Goal: Task Accomplishment & Management: Manage account settings

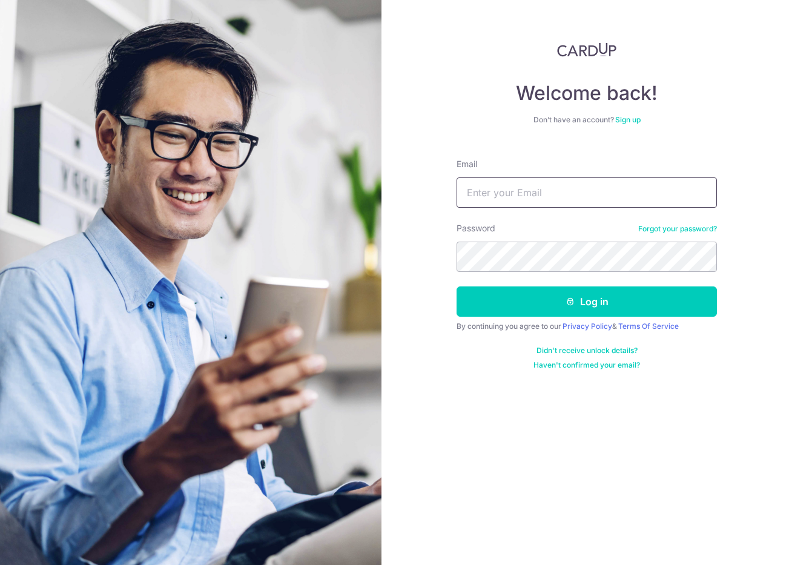
click at [522, 193] on input "Email" at bounding box center [587, 192] width 260 height 30
type input "[EMAIL_ADDRESS][DOMAIN_NAME]"
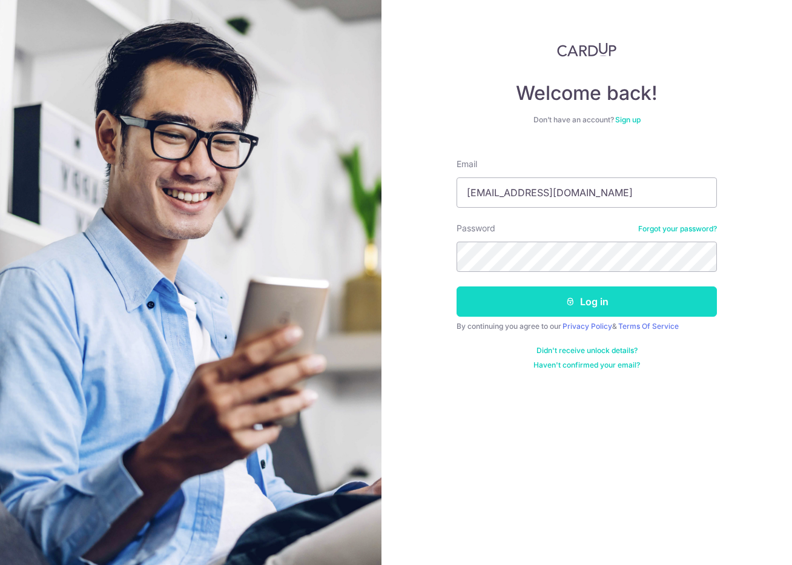
click at [526, 300] on button "Log in" at bounding box center [587, 301] width 260 height 30
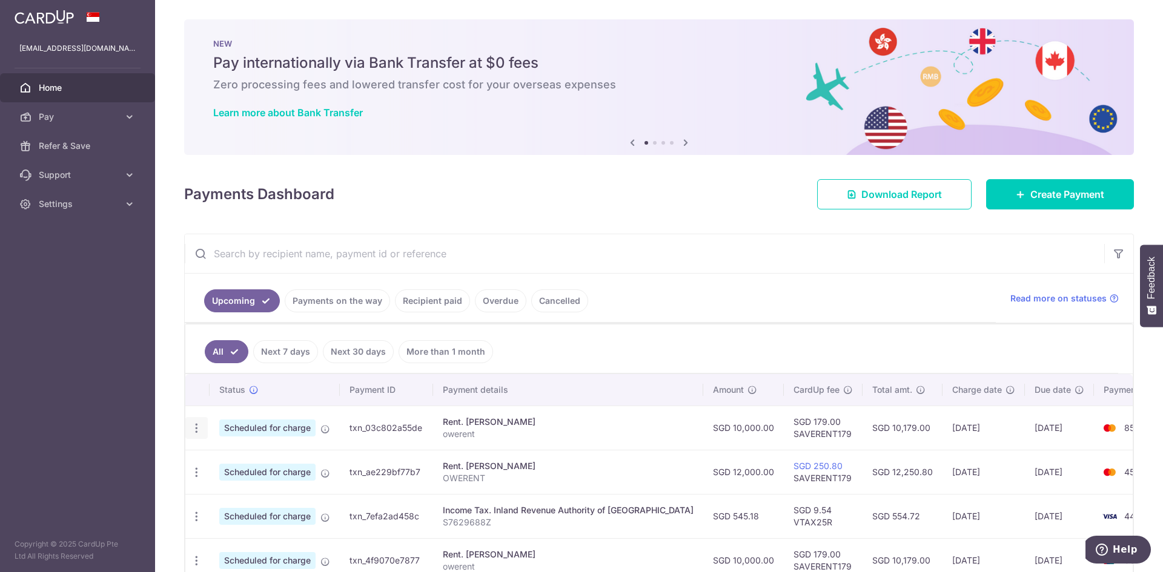
click at [198, 425] on icon "button" at bounding box center [196, 428] width 13 height 13
click at [243, 460] on span "Update payment" at bounding box center [261, 461] width 82 height 15
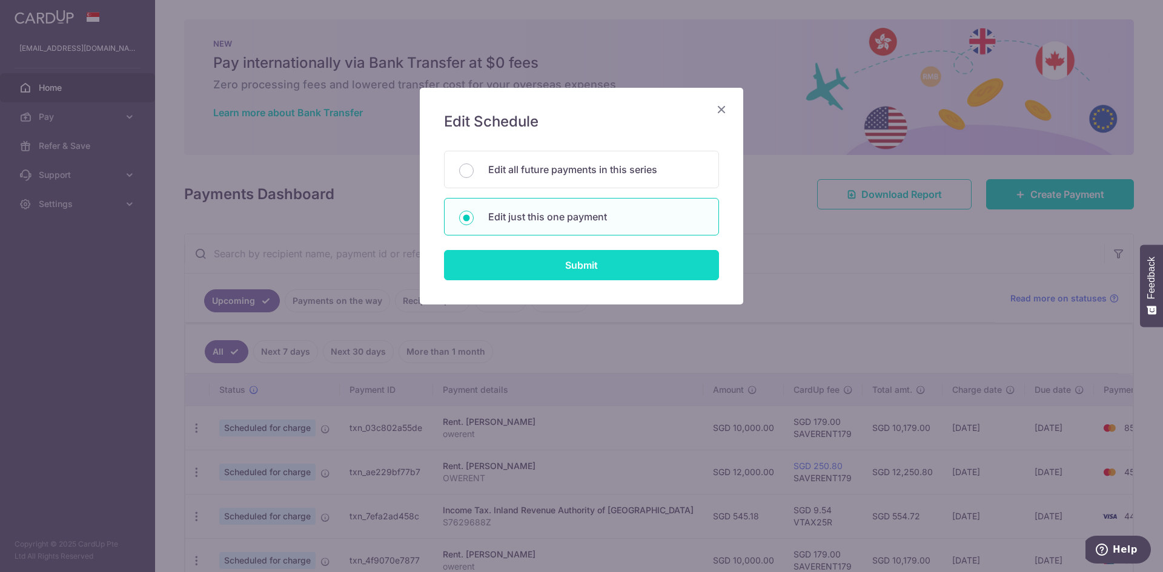
click at [566, 260] on input "Submit" at bounding box center [581, 265] width 275 height 30
radio input "true"
type input "10,000.00"
type input "14/10/2025"
type input "owerent"
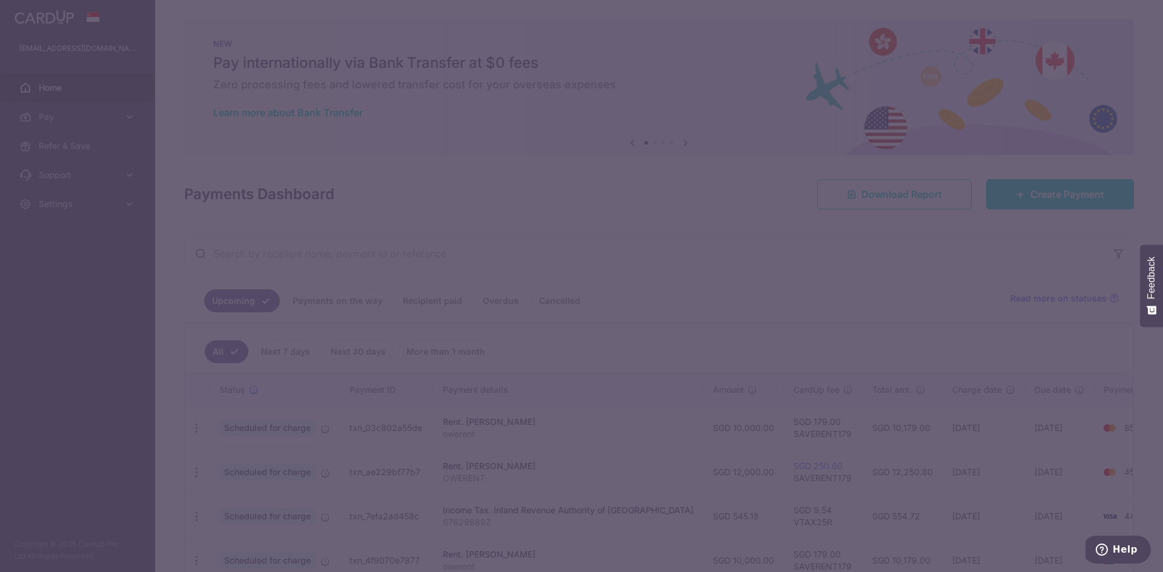
type input "SAVERENT179"
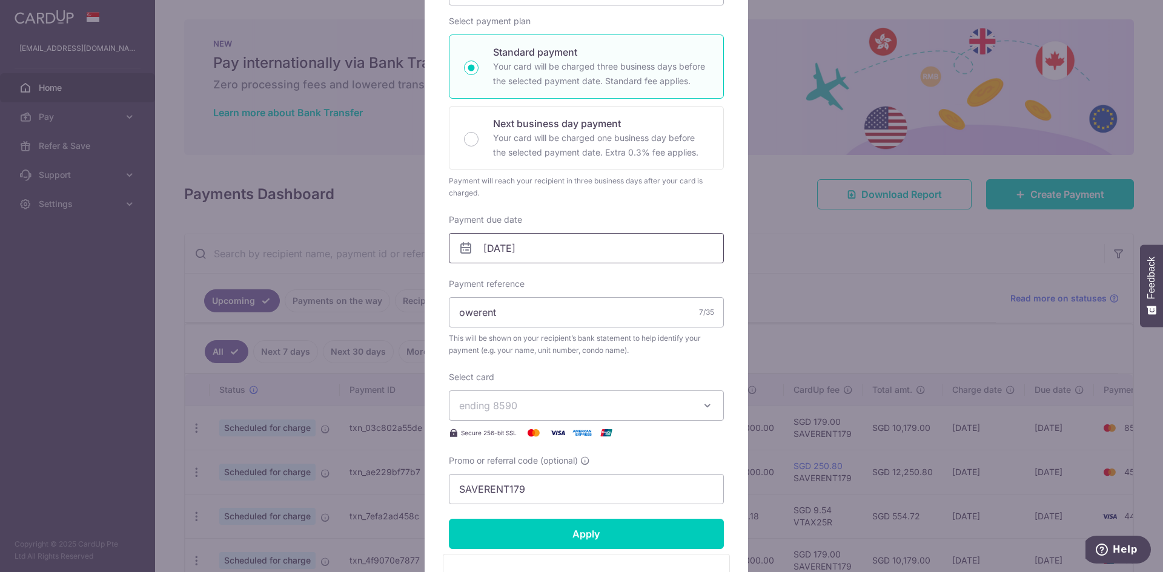
scroll to position [182, 0]
click at [504, 251] on input "14/10/2025" at bounding box center [586, 247] width 275 height 30
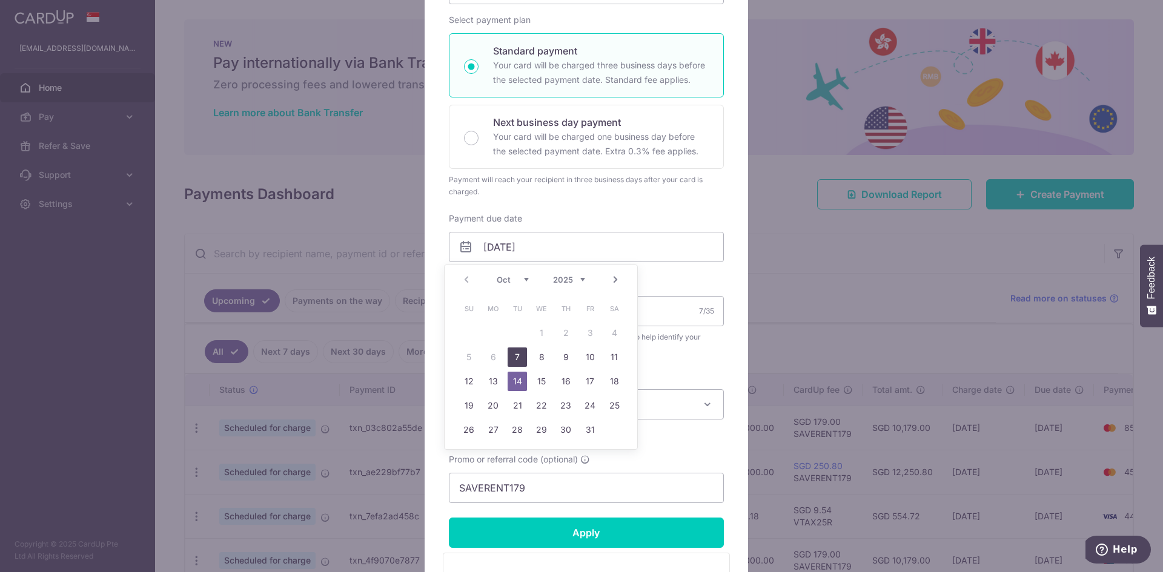
click at [516, 359] on link "7" at bounding box center [516, 357] width 19 height 19
type input "07/10/2025"
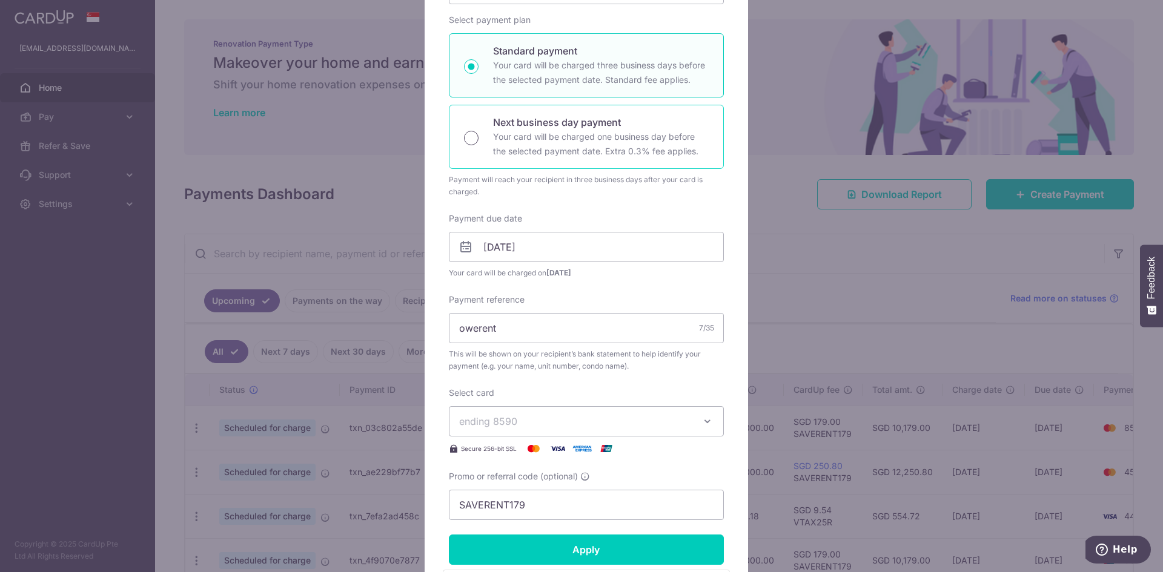
click at [472, 141] on input "Next business day payment Your card will be charged one business day before the…" at bounding box center [471, 138] width 15 height 15
radio input "true"
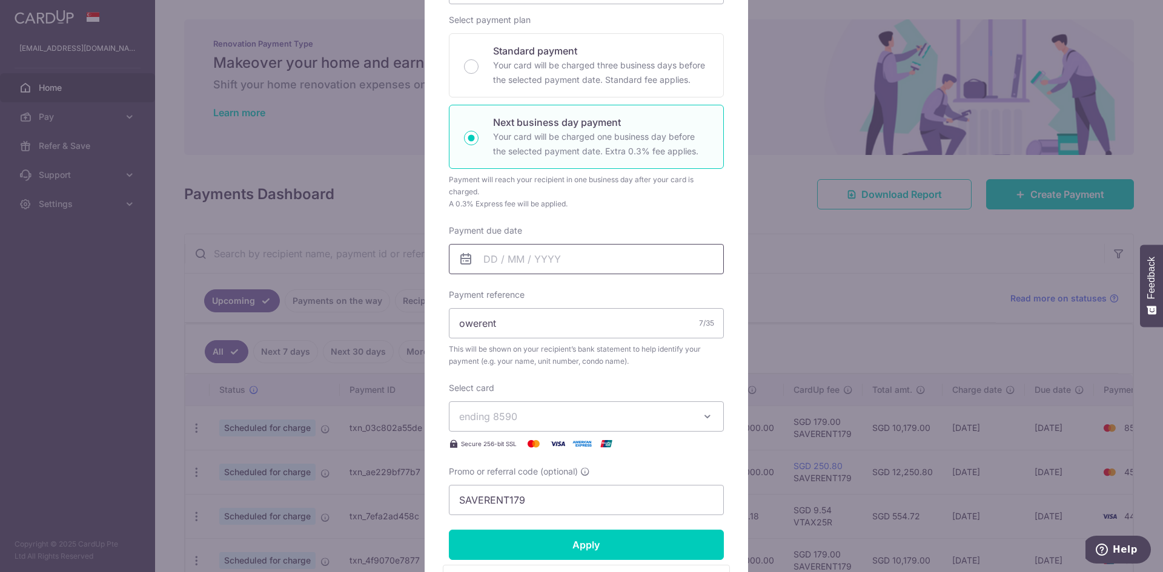
click at [527, 271] on input "Payment due date" at bounding box center [586, 259] width 275 height 30
click at [588, 349] on link "3" at bounding box center [589, 344] width 19 height 19
type input "[DATE]"
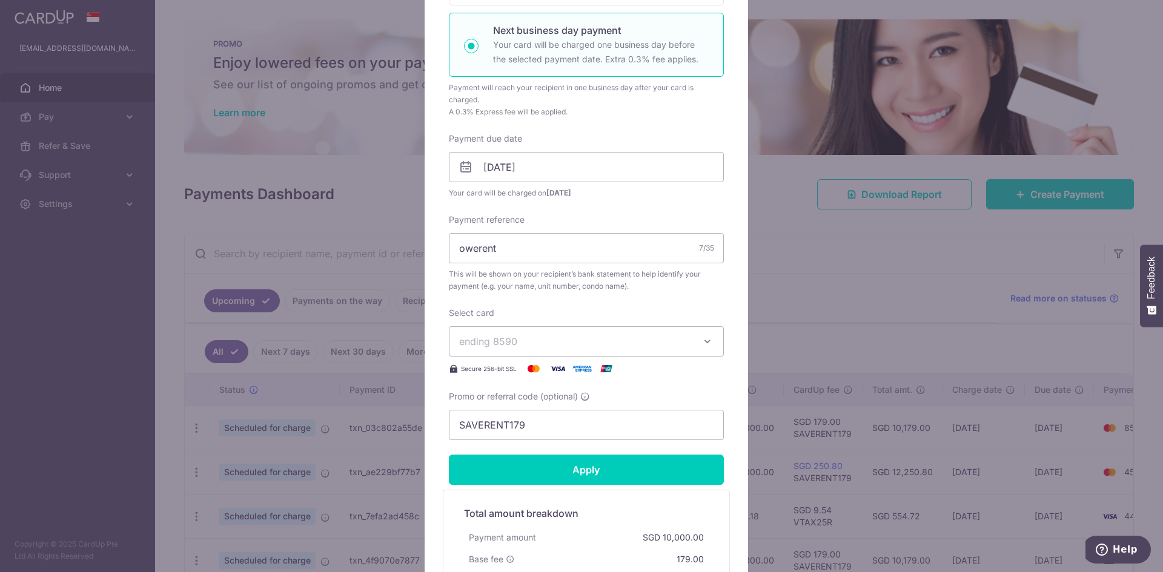
scroll to position [363, 0]
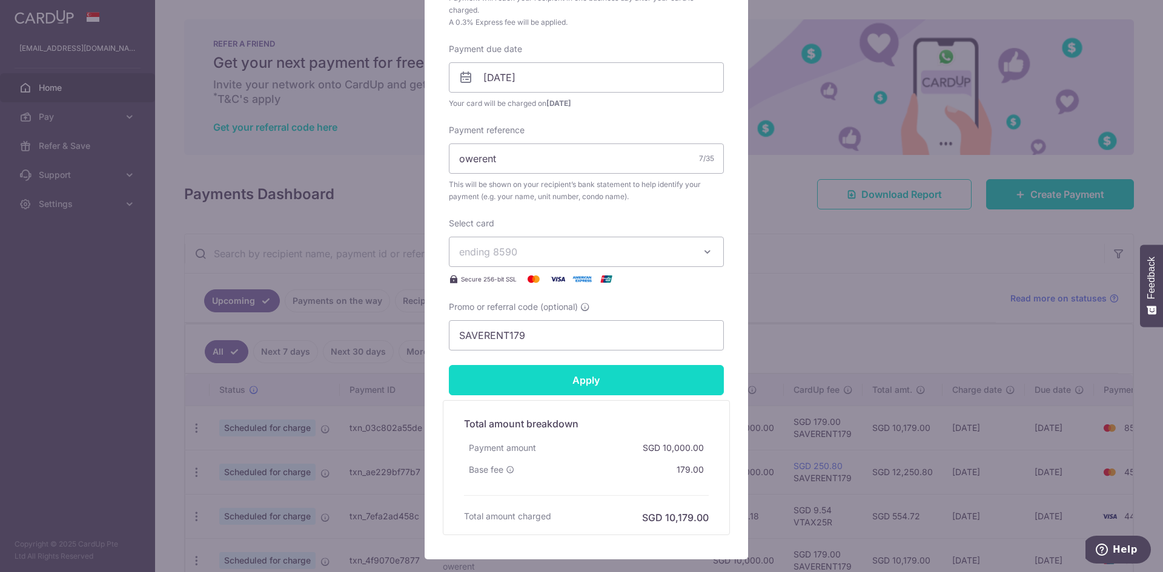
click at [618, 378] on input "Apply" at bounding box center [586, 380] width 275 height 30
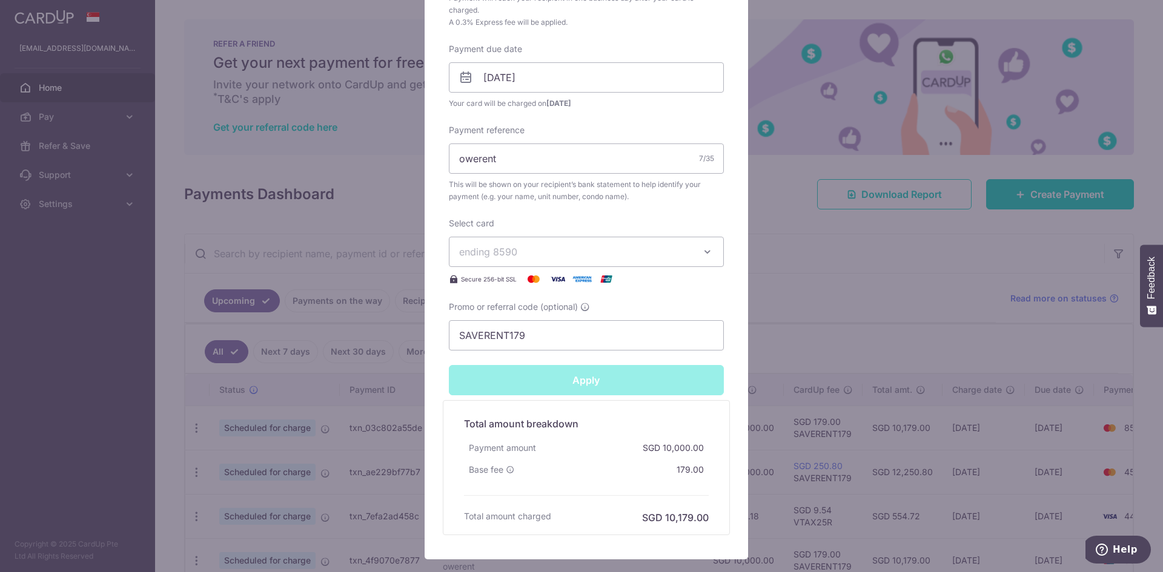
type input "Successfully Applied"
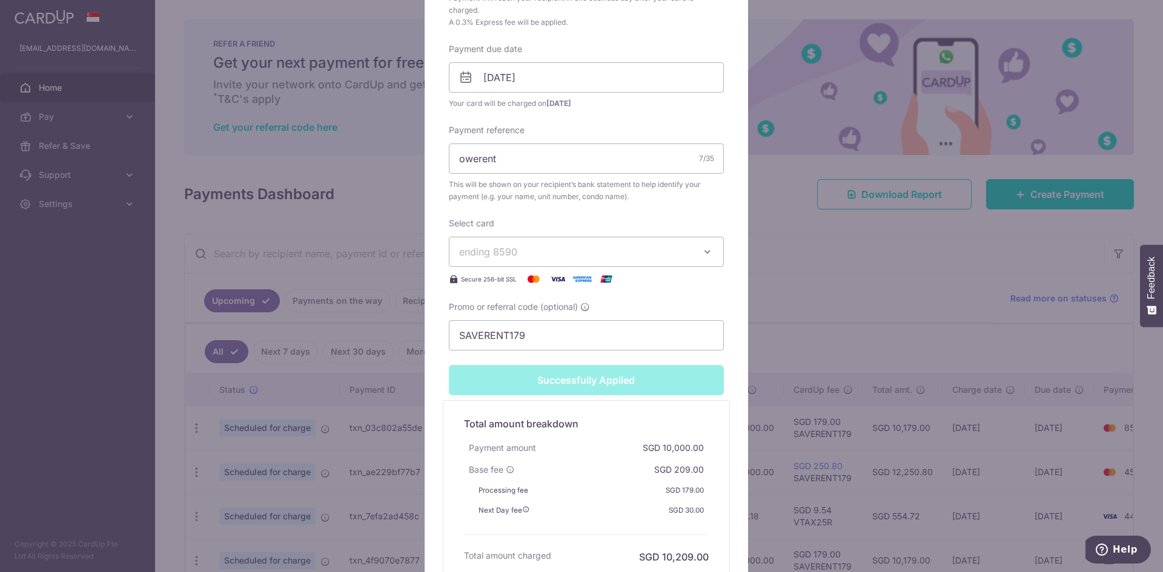
click at [308, 188] on div "Edit payment By clicking apply, you will make changes to all payments to Chow L…" at bounding box center [581, 286] width 1163 height 572
